Goal: Check status: Check status

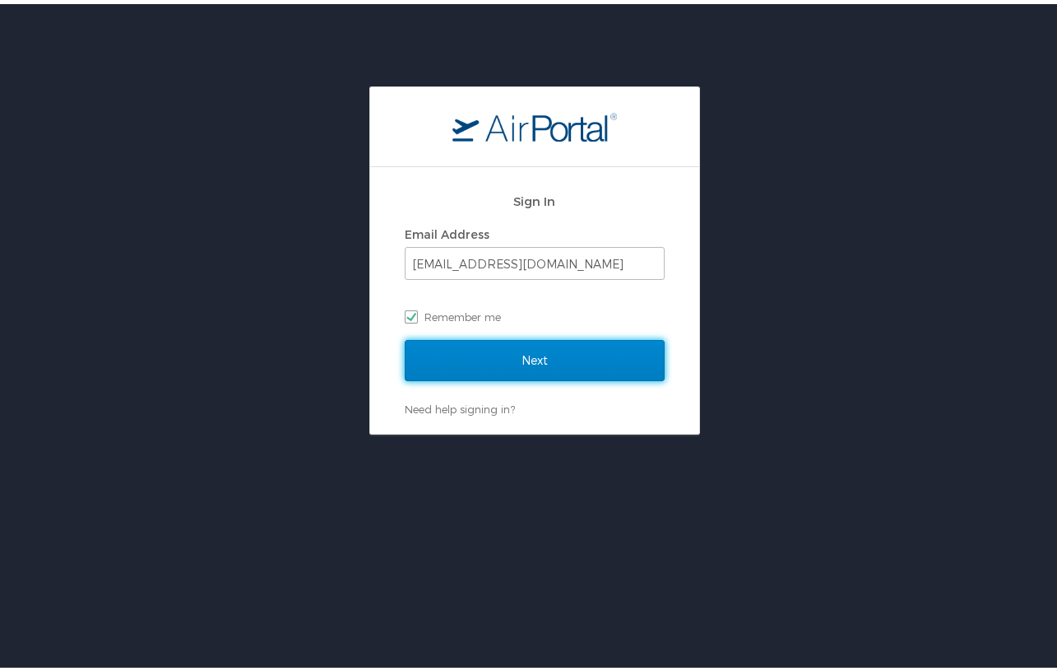
click at [472, 357] on input "Next" at bounding box center [535, 356] width 260 height 41
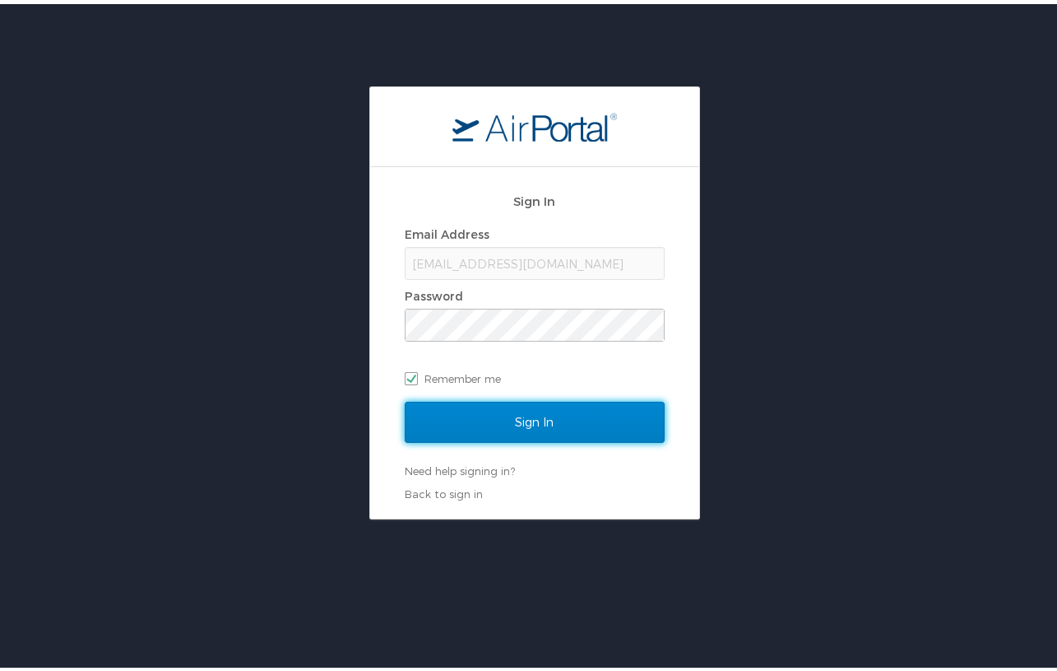
click at [581, 419] on input "Sign In" at bounding box center [535, 417] width 260 height 41
